Goal: Task Accomplishment & Management: Complete application form

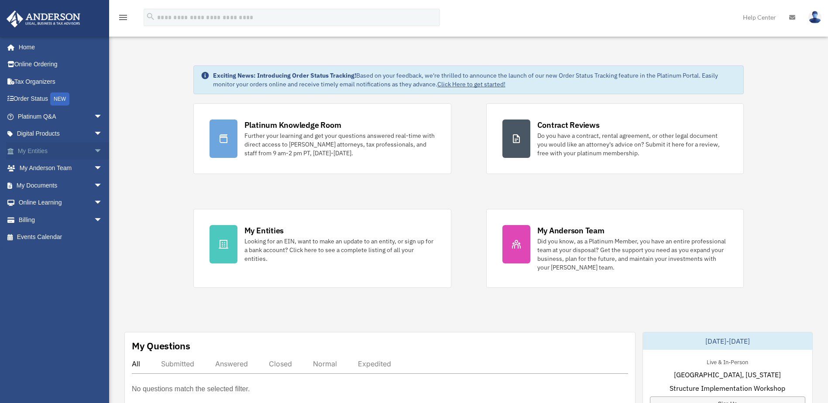
click at [94, 151] on span "arrow_drop_down" at bounding box center [102, 151] width 17 height 18
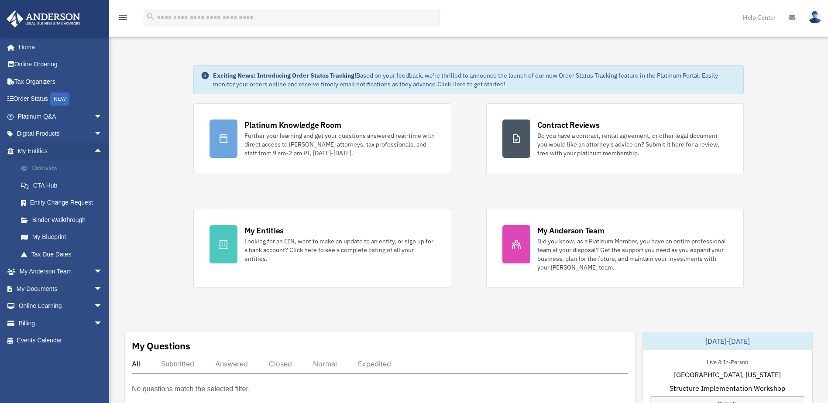
click at [58, 165] on link "Overview" at bounding box center [63, 168] width 103 height 17
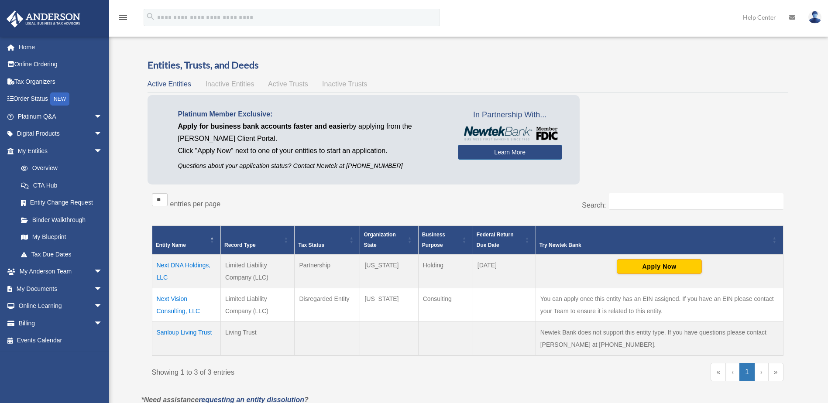
click at [682, 141] on div "Platinum Member Exclusive: Apply for business bank accounts faster and easier b…" at bounding box center [468, 142] width 640 height 94
click at [197, 265] on td "Next DNA Holdings, LLC" at bounding box center [186, 272] width 69 height 34
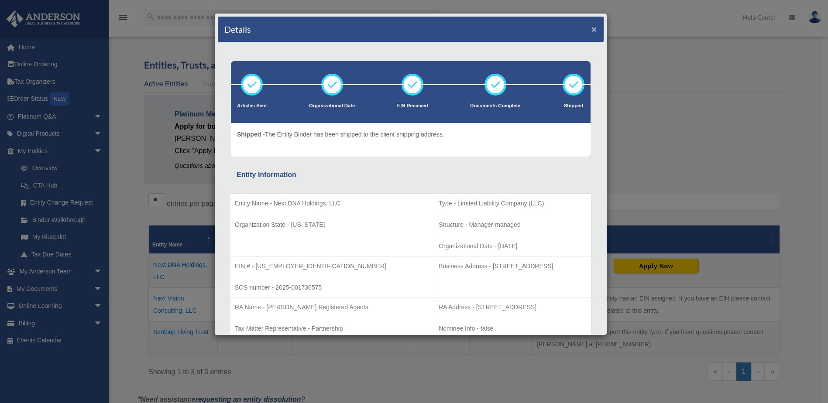
click at [592, 28] on button "×" at bounding box center [595, 28] width 6 height 9
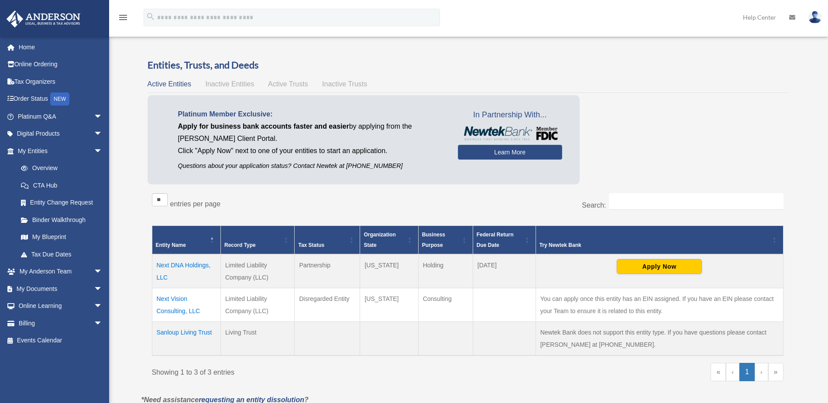
scroll to position [34, 0]
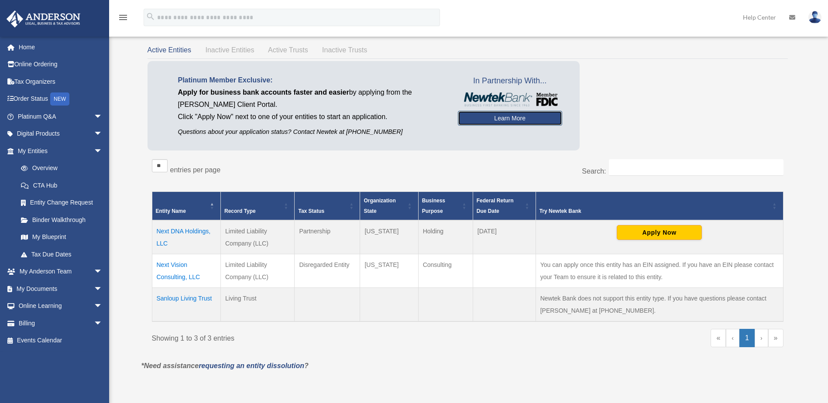
click at [506, 119] on link "Learn More" at bounding box center [510, 118] width 104 height 15
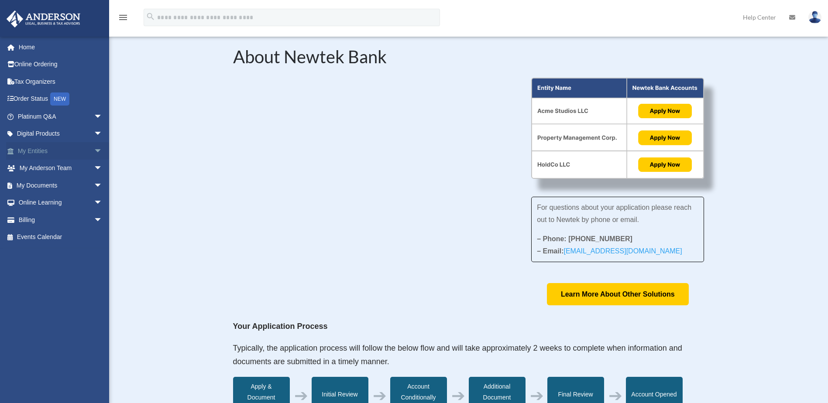
click at [94, 151] on span "arrow_drop_down" at bounding box center [102, 151] width 17 height 18
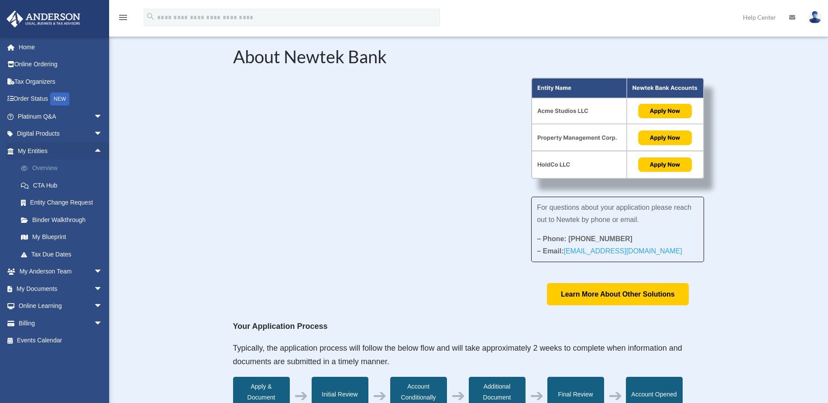
click at [60, 166] on link "Overview" at bounding box center [63, 168] width 103 height 17
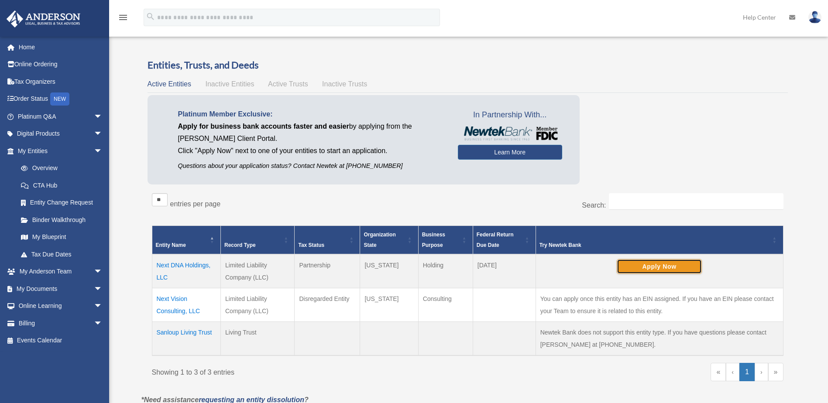
click at [673, 269] on button "Apply Now" at bounding box center [659, 266] width 85 height 15
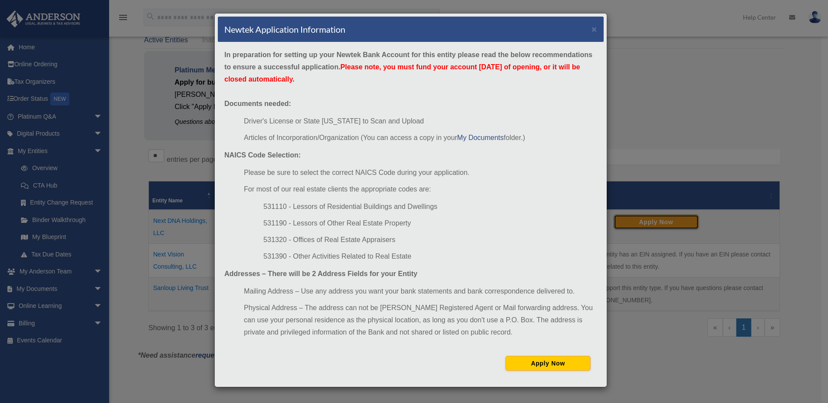
scroll to position [30, 0]
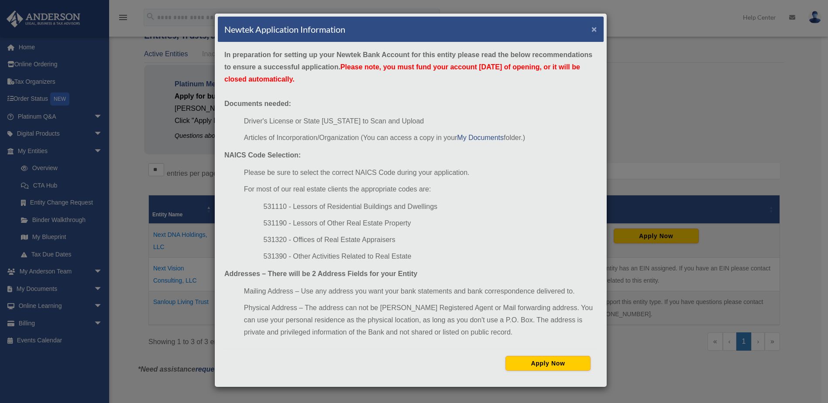
click at [596, 30] on button "×" at bounding box center [595, 28] width 6 height 9
